Goal: Check status: Check status

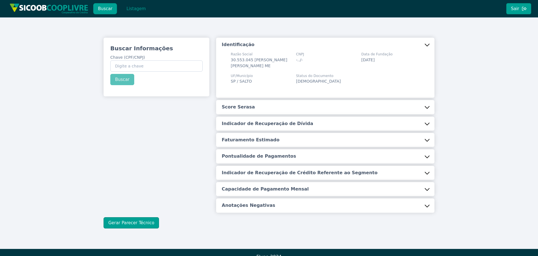
click at [133, 63] on input "Chave (CPF/CNPJ)" at bounding box center [156, 66] width 92 height 11
click at [131, 66] on input "44.197.769/0001-17" at bounding box center [156, 66] width 92 height 11
drag, startPoint x: 115, startPoint y: 65, endPoint x: 176, endPoint y: 67, distance: 60.9
click at [176, 67] on input "44.197.764/4197-76" at bounding box center [156, 66] width 92 height 11
type input "44.197.769/0001-17"
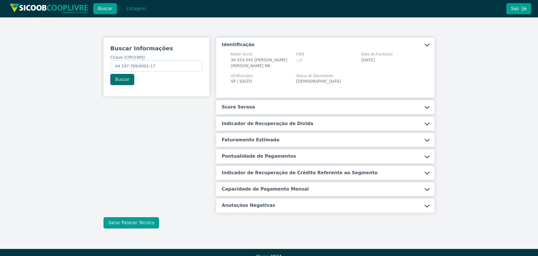
click at [121, 79] on button "Buscar" at bounding box center [122, 79] width 24 height 11
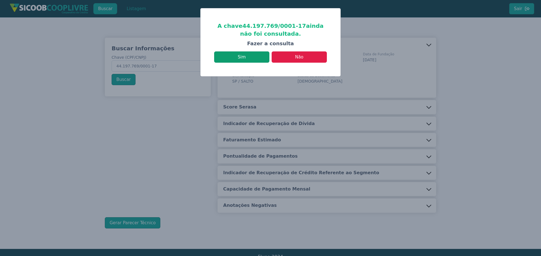
click at [242, 58] on button "Sim" at bounding box center [241, 57] width 55 height 11
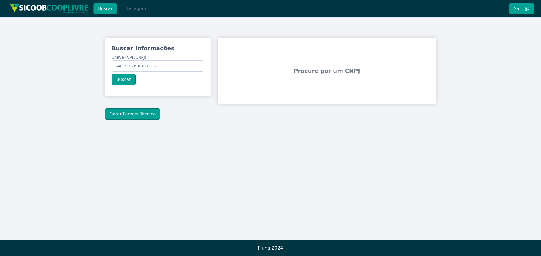
click at [132, 7] on button "Listagem" at bounding box center [136, 8] width 29 height 11
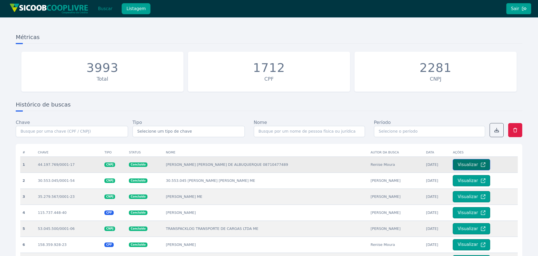
click at [465, 165] on button "Visualizar" at bounding box center [471, 164] width 37 height 11
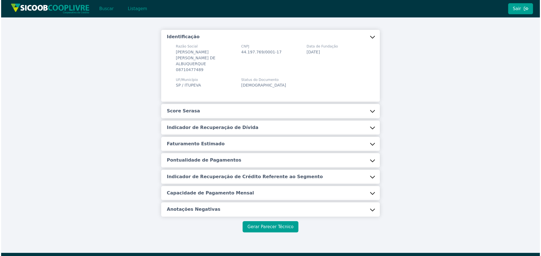
scroll to position [15, 0]
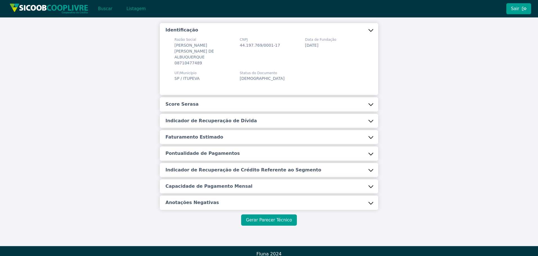
click at [274, 215] on button "Gerar Parecer Técnico" at bounding box center [268, 220] width 55 height 11
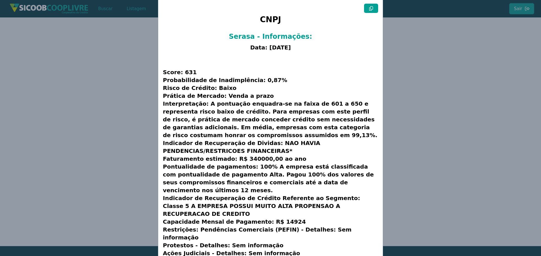
scroll to position [14, 0]
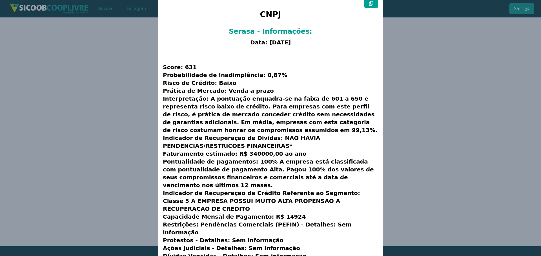
click at [369, 2] on icon at bounding box center [371, 3] width 4 height 5
